Goal: Submit feedback/report problem: Submit feedback/report problem

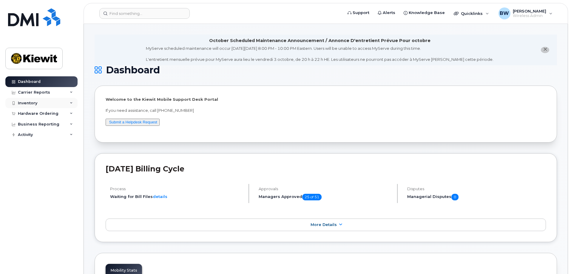
click at [30, 102] on div "Inventory" at bounding box center [27, 103] width 19 height 5
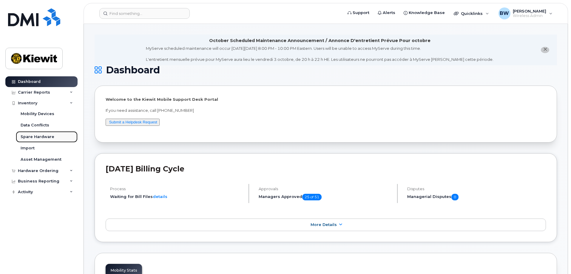
click at [40, 136] on div "Spare Hardware" at bounding box center [38, 136] width 34 height 5
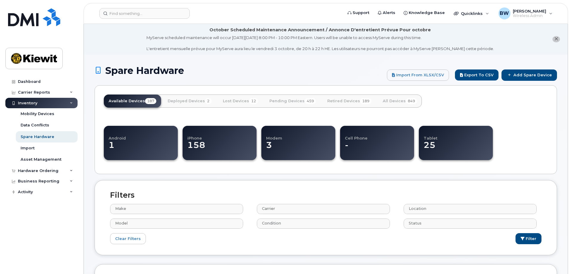
select select
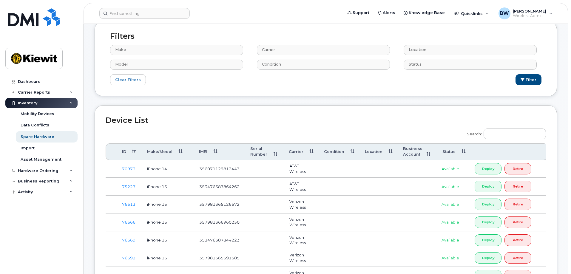
scroll to position [179, 0]
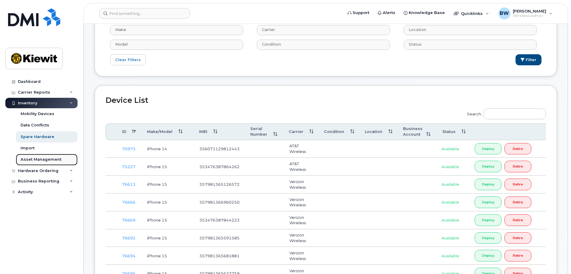
click at [39, 159] on div "Asset Management" at bounding box center [41, 159] width 41 height 5
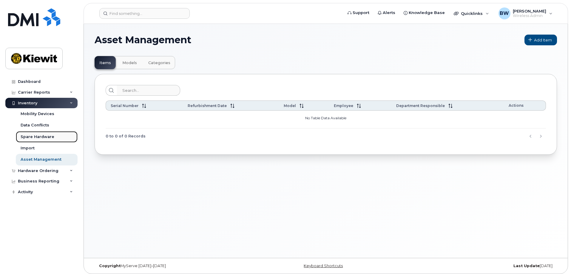
click at [35, 137] on div "Spare Hardware" at bounding box center [38, 136] width 34 height 5
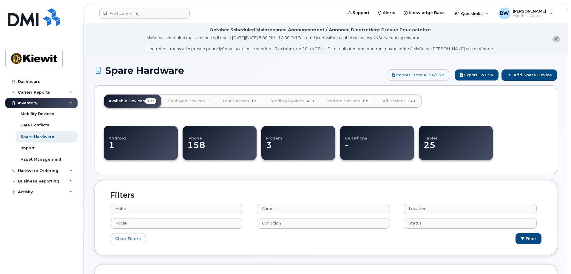
select select
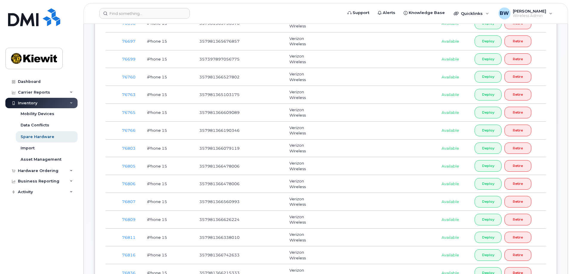
scroll to position [447, 0]
click at [37, 160] on div "Asset Management" at bounding box center [41, 159] width 41 height 5
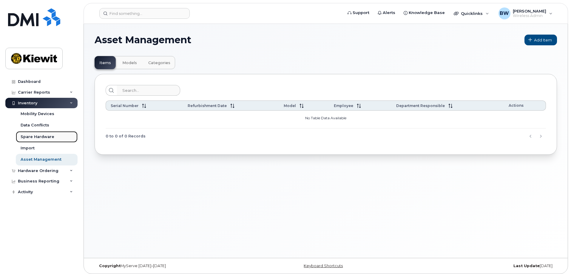
click at [32, 136] on div "Spare Hardware" at bounding box center [38, 136] width 34 height 5
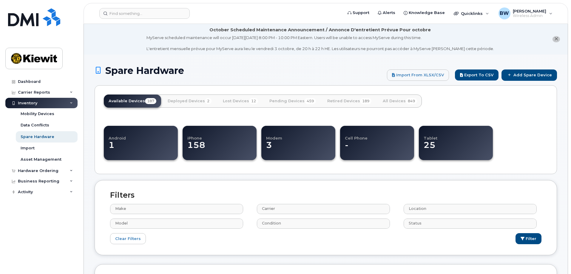
select select
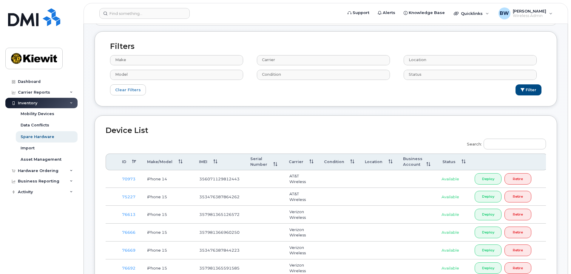
scroll to position [149, 0]
click at [217, 161] on th "IMEI" at bounding box center [219, 161] width 51 height 17
click at [215, 162] on th "IMEI" at bounding box center [219, 161] width 51 height 17
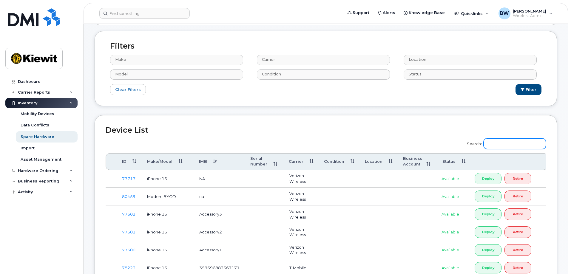
click at [512, 144] on input "Search:" at bounding box center [515, 143] width 62 height 11
type input "3"
click at [213, 161] on th "IMEI" at bounding box center [219, 161] width 51 height 17
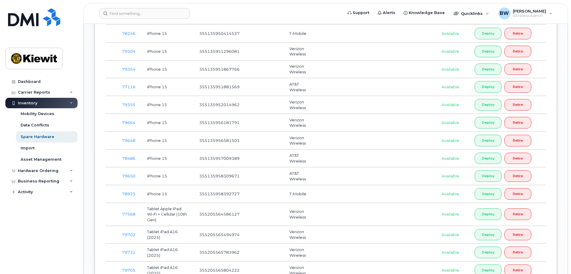
scroll to position [1074, 0]
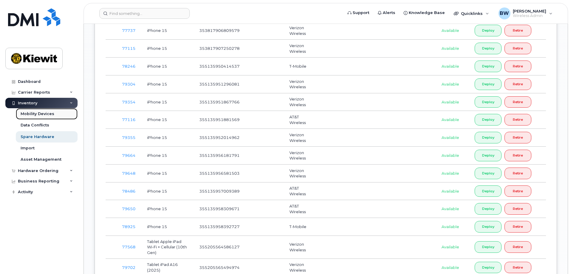
click at [49, 116] on div "Mobility Devices" at bounding box center [38, 113] width 34 height 5
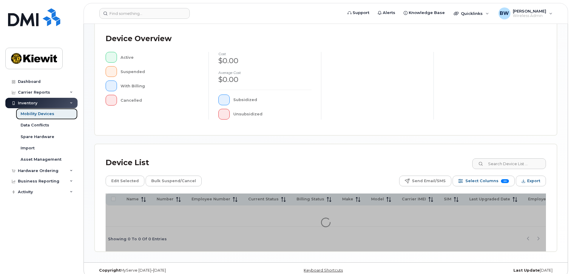
scroll to position [138, 0]
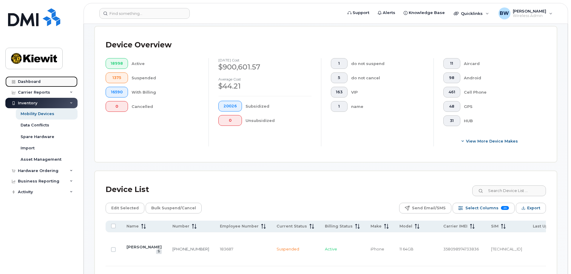
click at [30, 82] on div "Dashboard" at bounding box center [29, 81] width 23 height 5
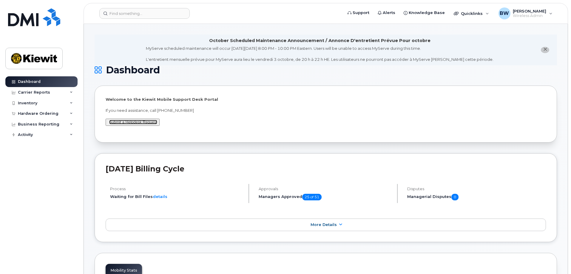
click at [132, 123] on link "Submit a Helpdesk Request" at bounding box center [133, 122] width 48 height 4
click at [126, 122] on link "Submit a Helpdesk Request" at bounding box center [133, 122] width 48 height 4
